Goal: Task Accomplishment & Management: Manage account settings

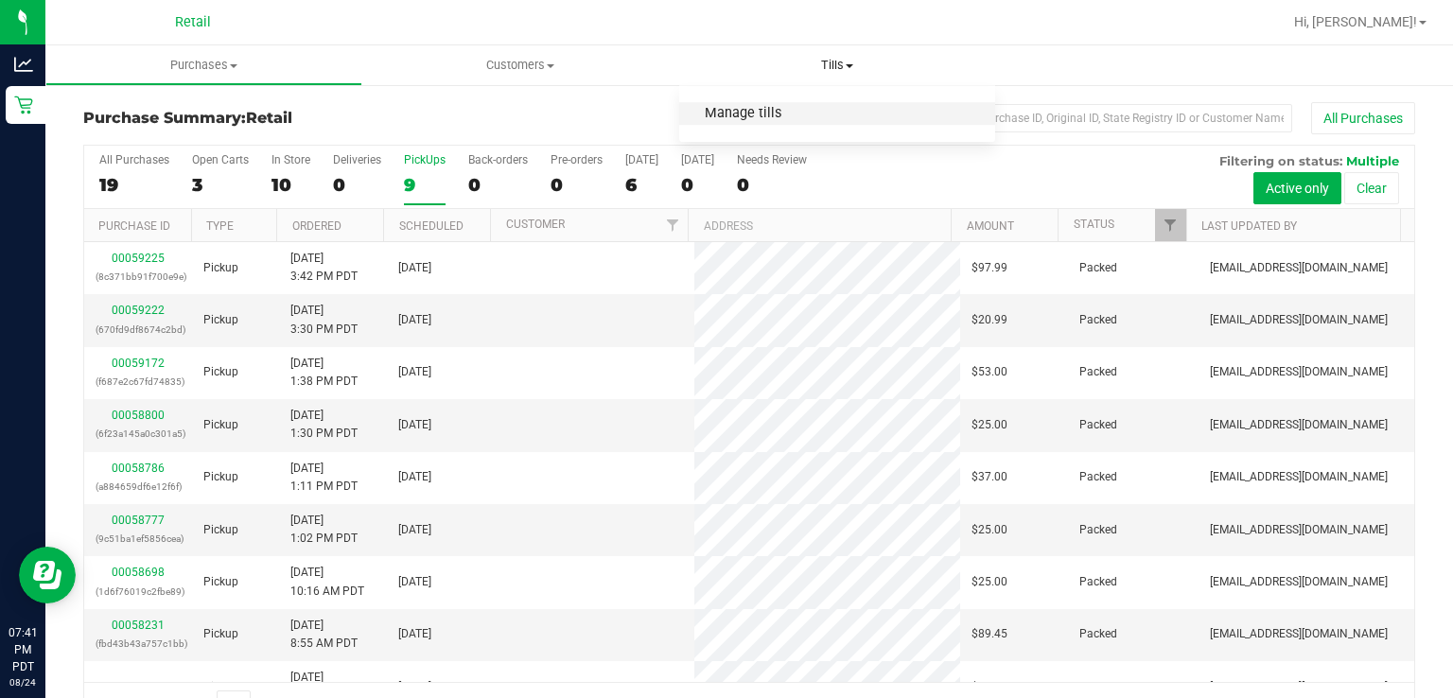
click at [759, 112] on span "Manage tills" at bounding box center [743, 114] width 128 height 16
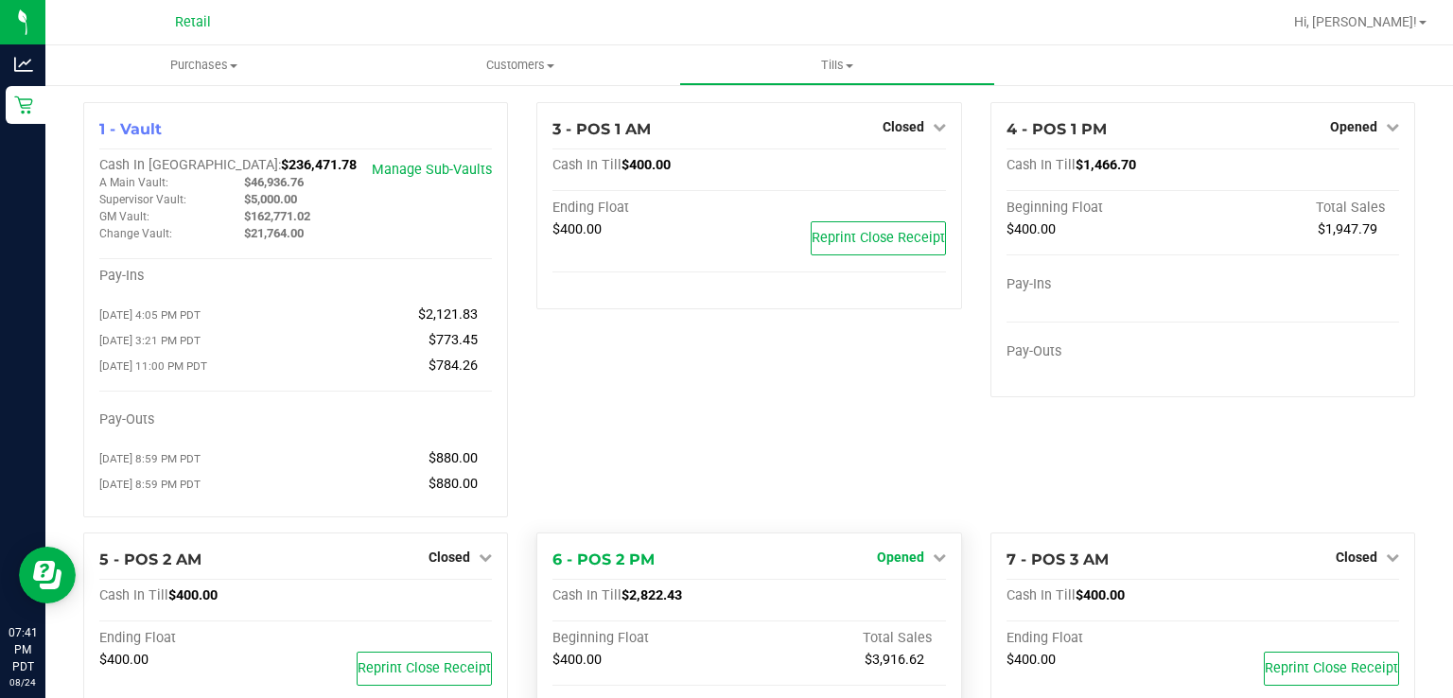
click at [906, 565] on span "Opened" at bounding box center [900, 557] width 47 height 15
click at [881, 604] on link "Close Till" at bounding box center [902, 595] width 51 height 15
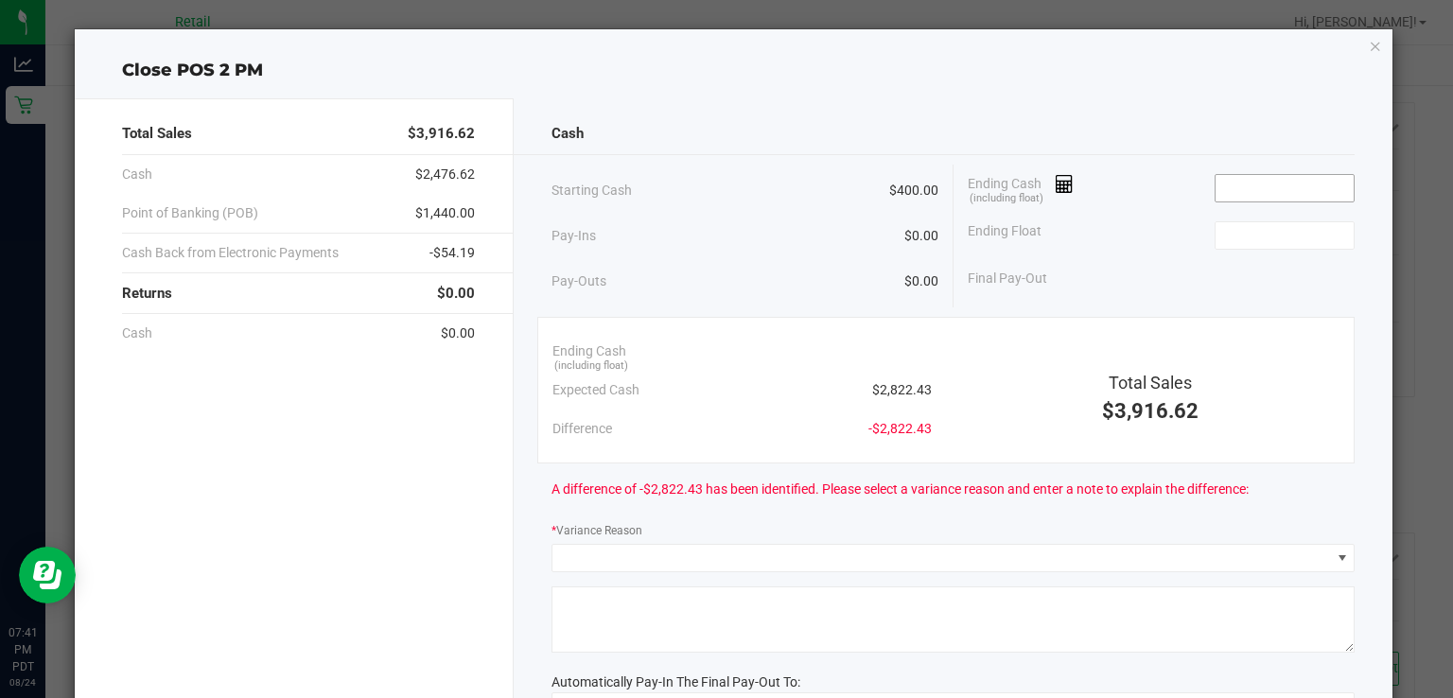
click at [1259, 183] on input at bounding box center [1285, 188] width 139 height 26
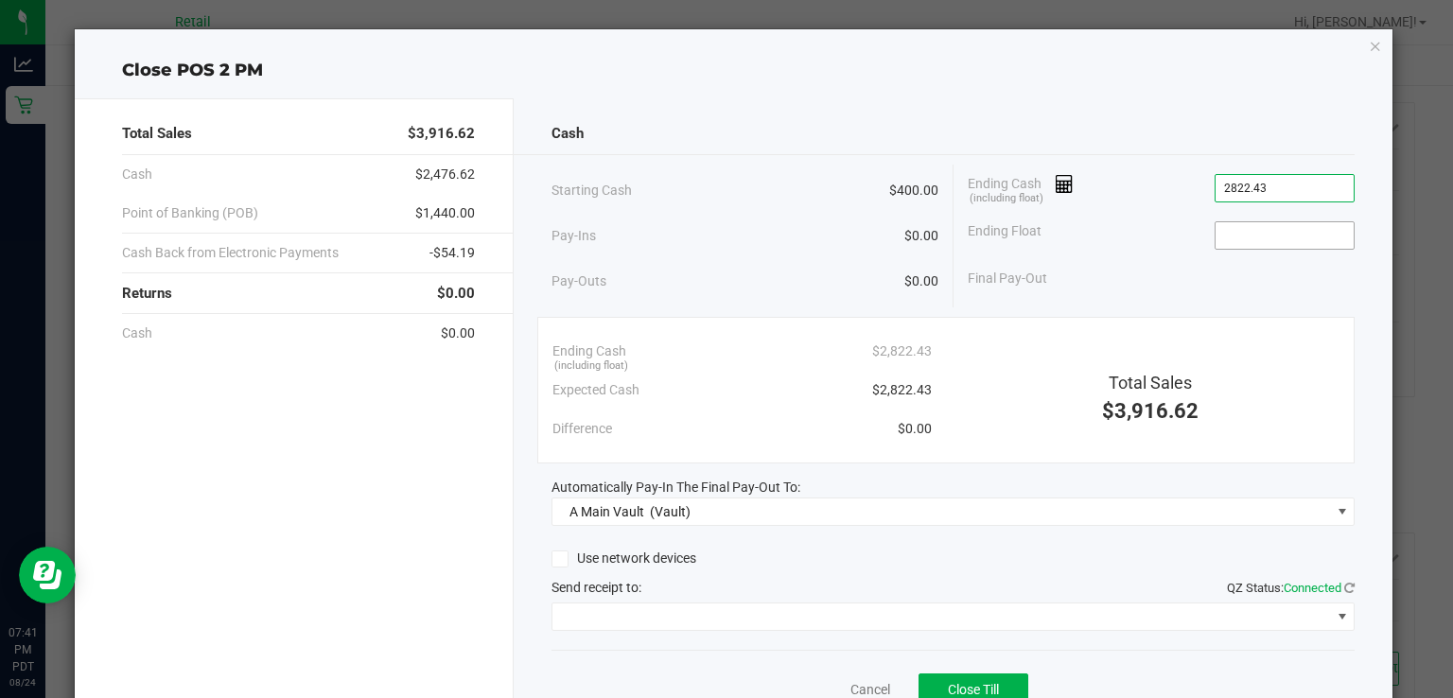
click at [1249, 237] on input at bounding box center [1285, 235] width 139 height 26
type input "$2,822.43"
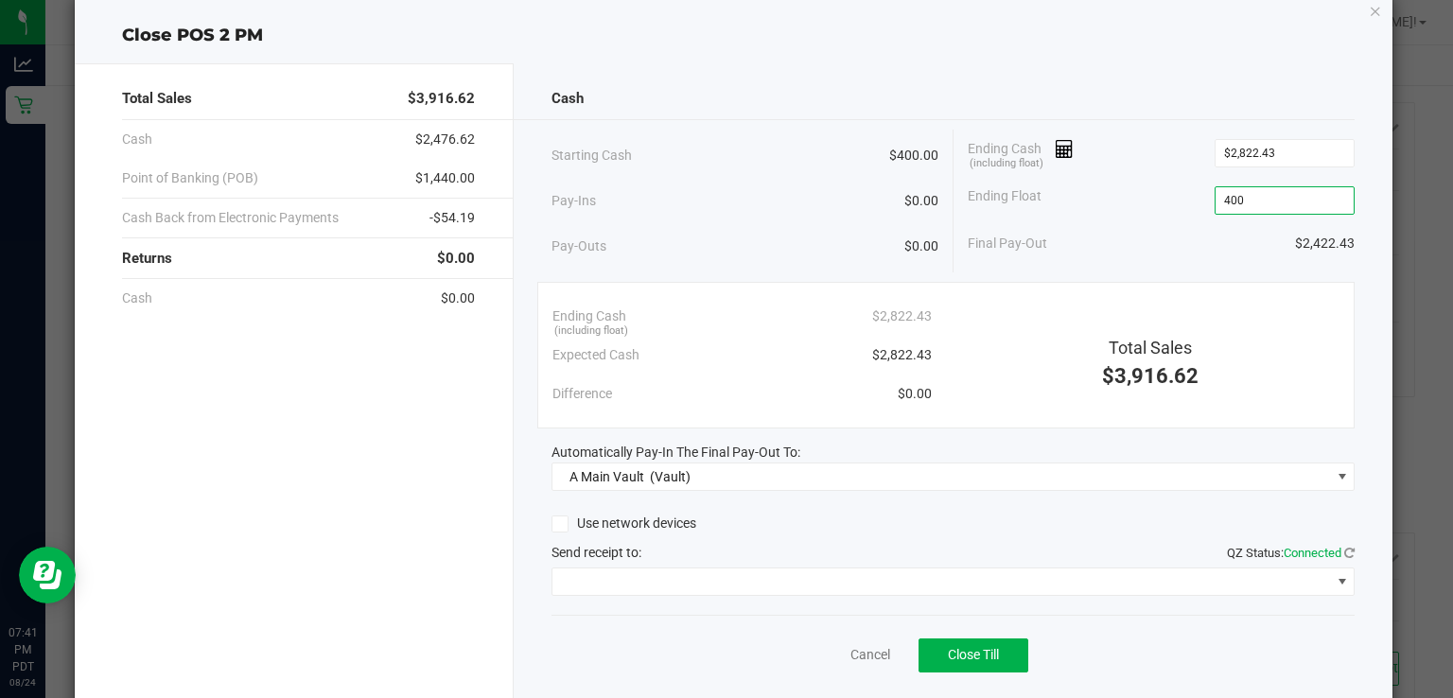
scroll to position [77, 0]
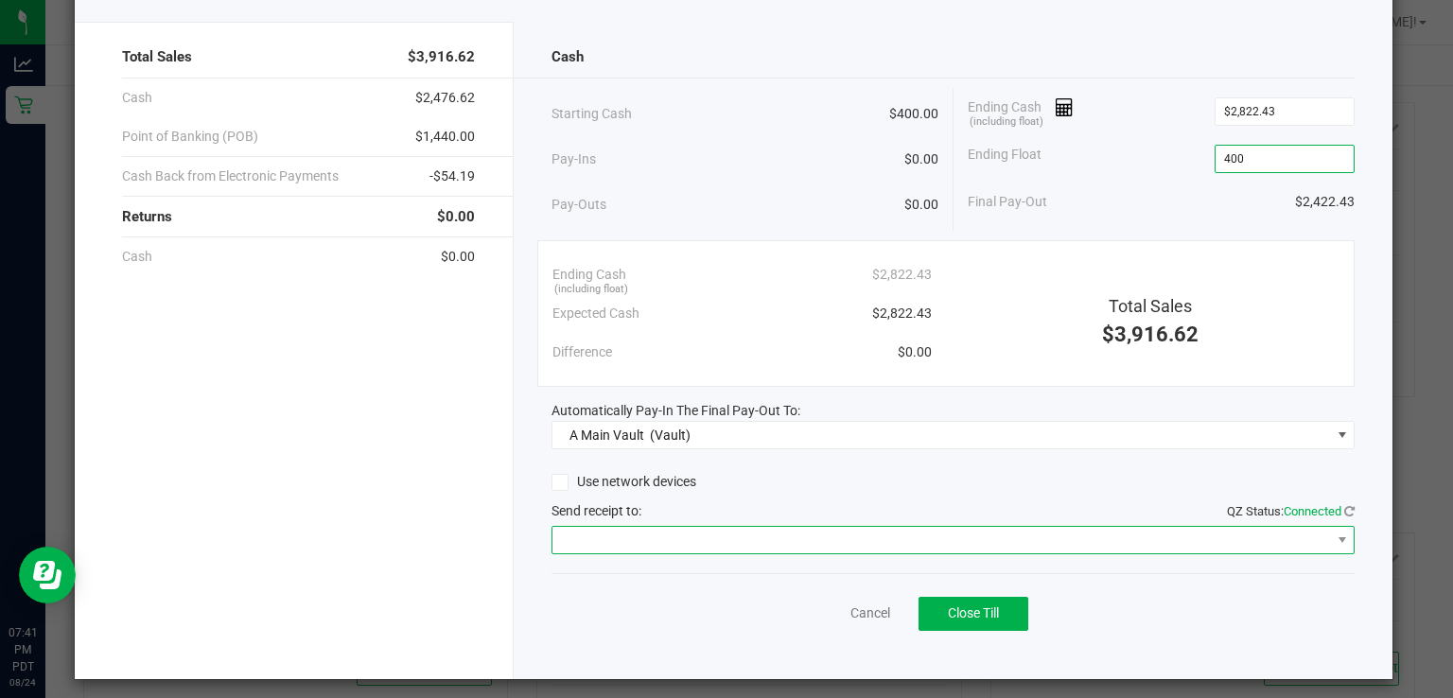
click at [1295, 535] on span at bounding box center [941, 540] width 778 height 26
type input "$400.00"
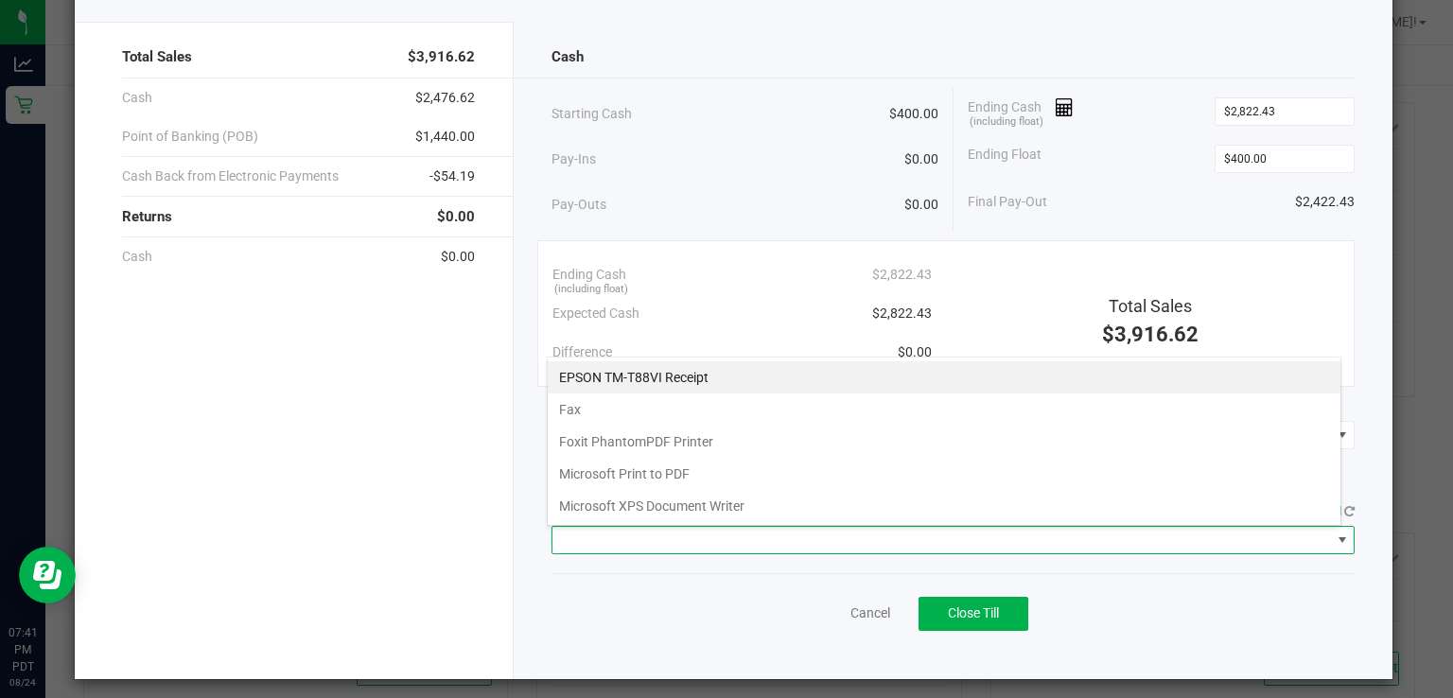
scroll to position [27, 795]
click at [677, 369] on Receipt "EPSON TM-T88VI Receipt" at bounding box center [944, 377] width 793 height 32
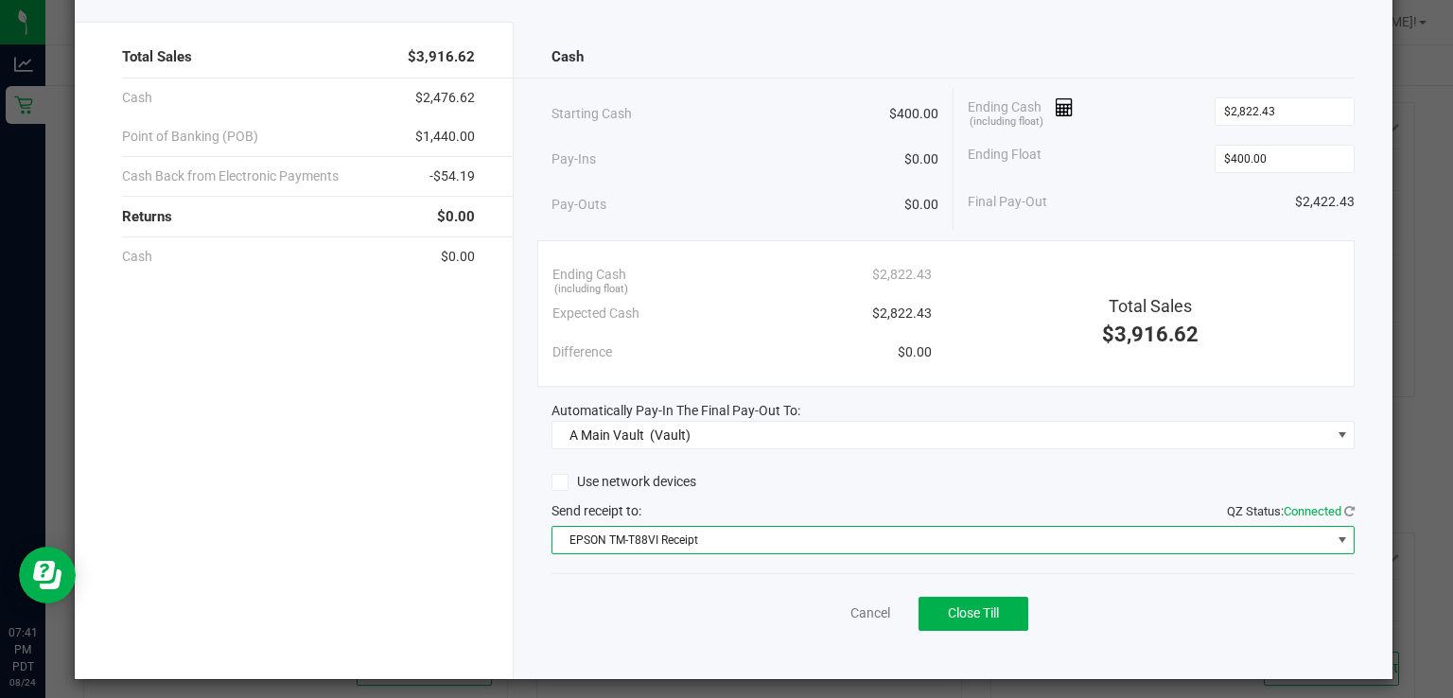
scroll to position [84, 0]
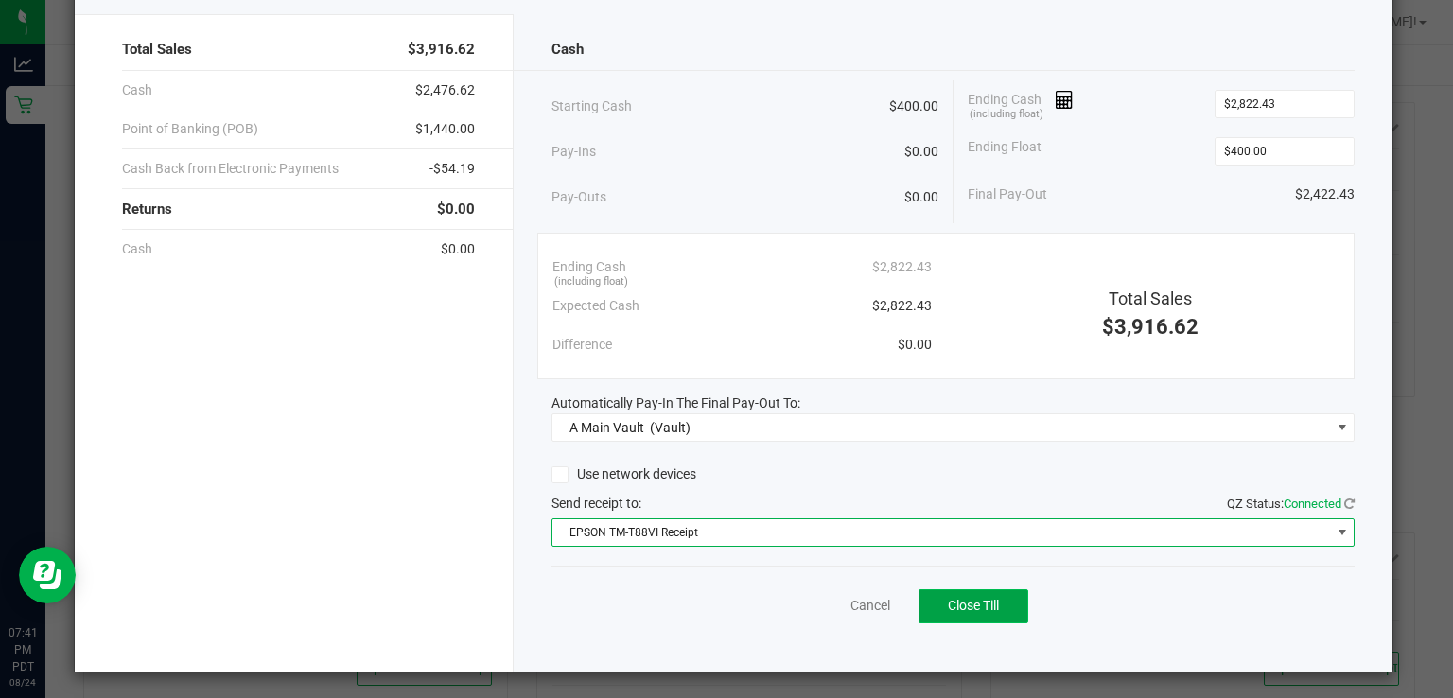
click at [968, 616] on button "Close Till" at bounding box center [974, 606] width 110 height 34
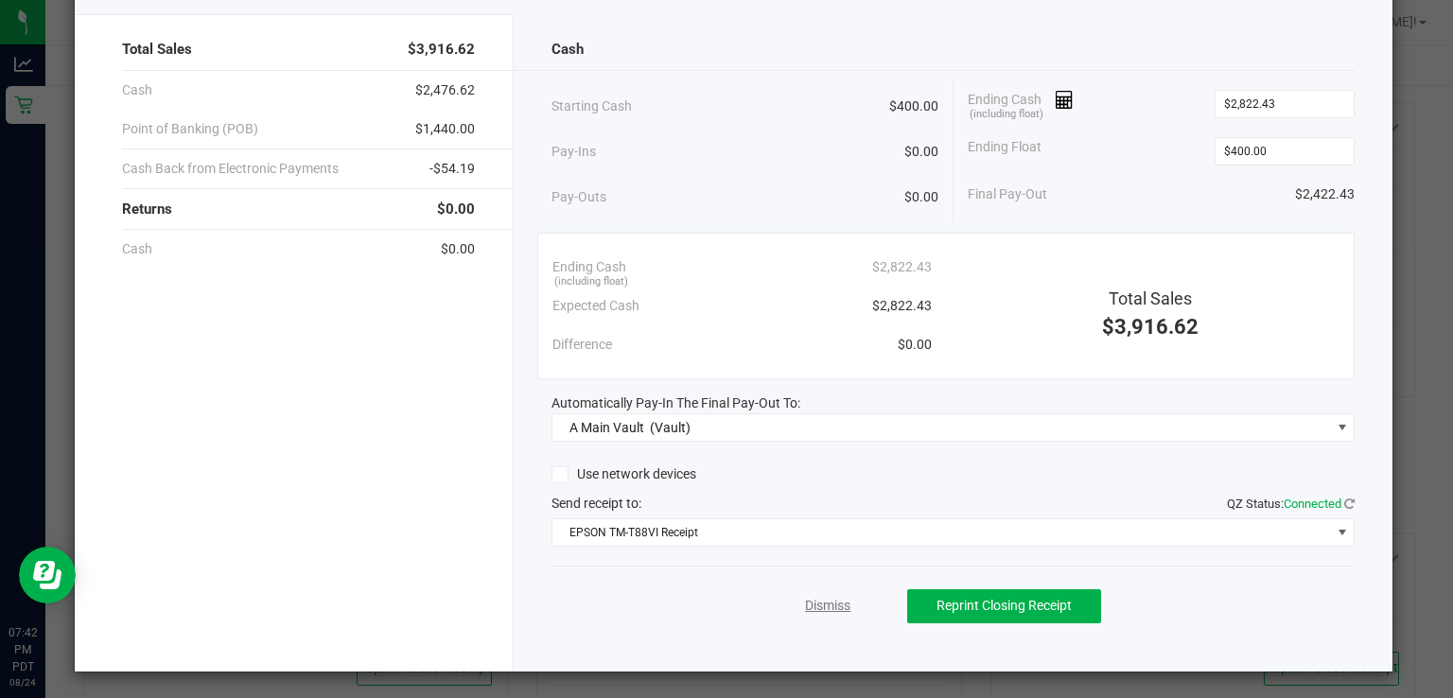
click at [809, 604] on link "Dismiss" at bounding box center [827, 606] width 45 height 20
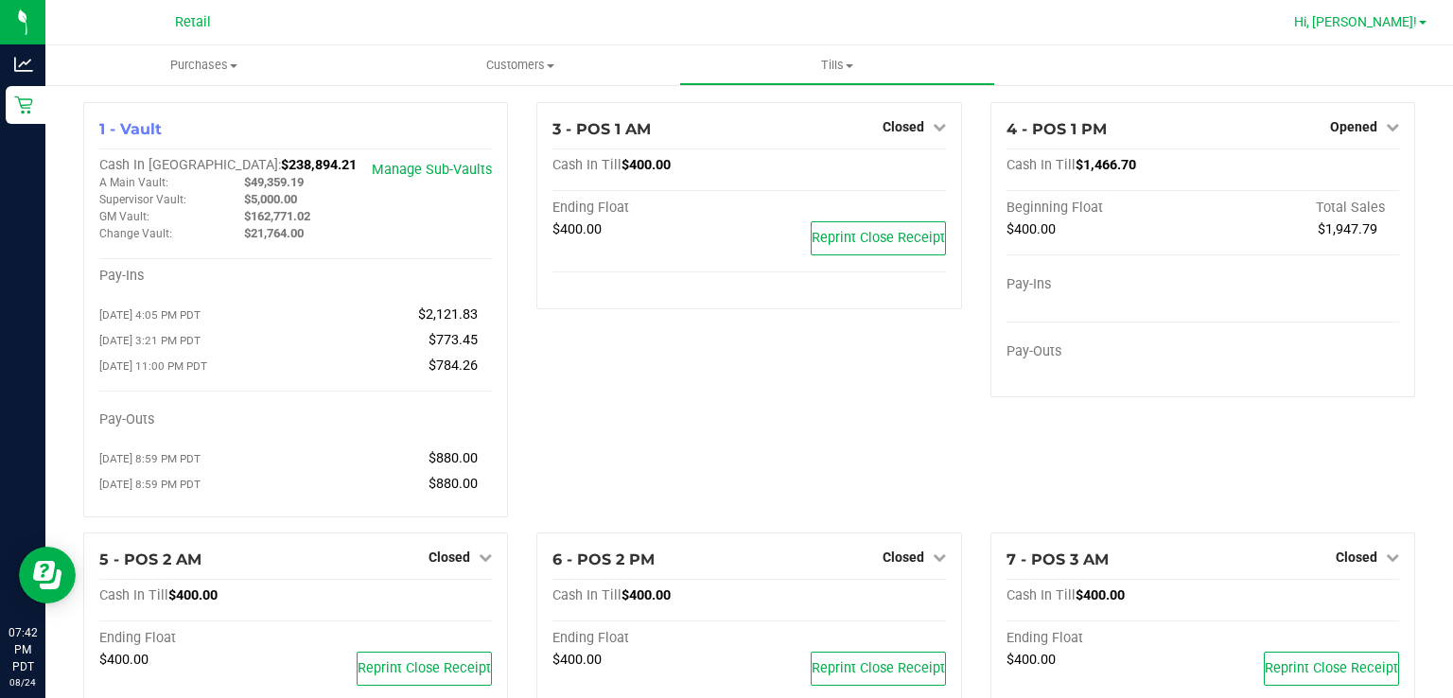
click at [1423, 23] on span at bounding box center [1423, 23] width 8 height 4
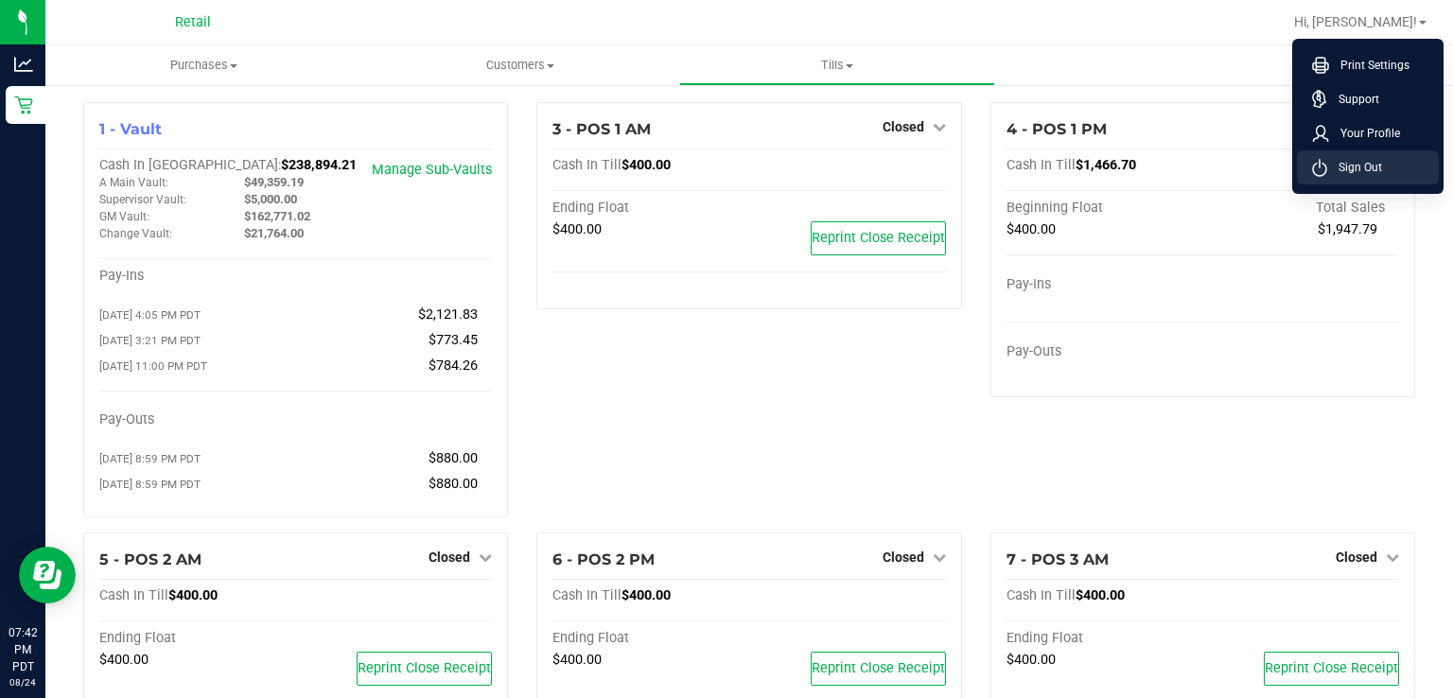
click at [1352, 167] on span "Sign Out" at bounding box center [1354, 167] width 55 height 19
